Goal: Information Seeking & Learning: Learn about a topic

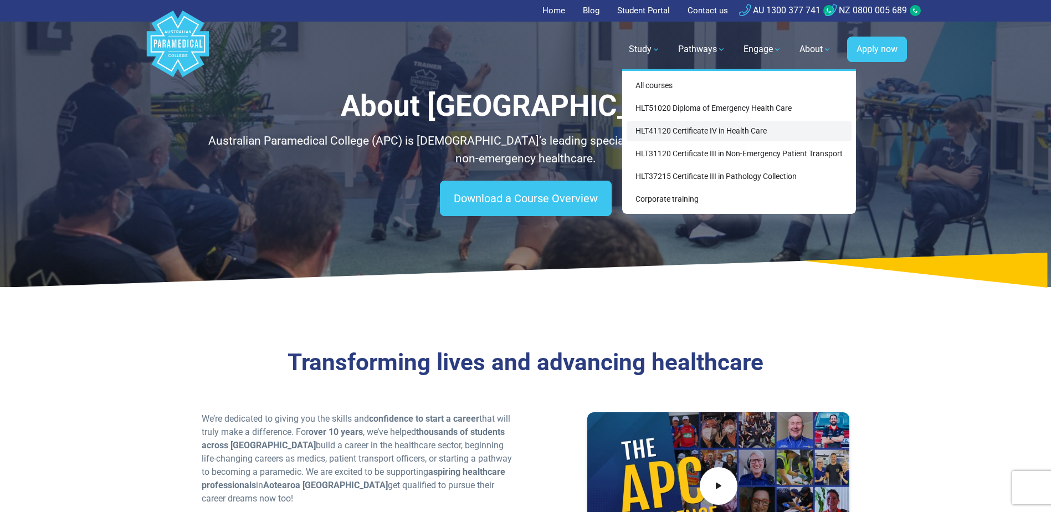
click at [729, 132] on link "HLT41120 Certificate IV in Health Care" at bounding box center [739, 131] width 225 height 21
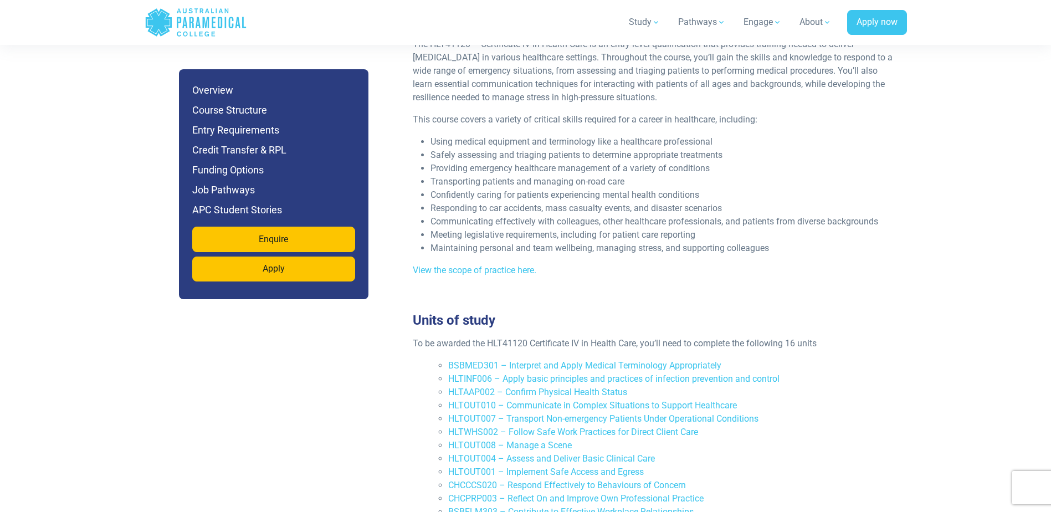
scroll to position [1395, 0]
